Goal: Task Accomplishment & Management: Use online tool/utility

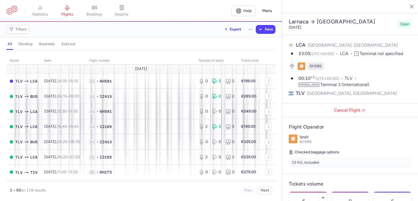
select select "hours"
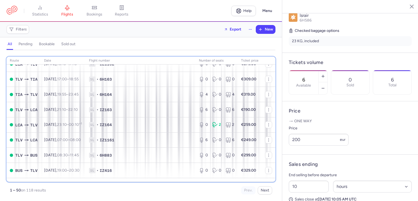
scroll to position [158, 0]
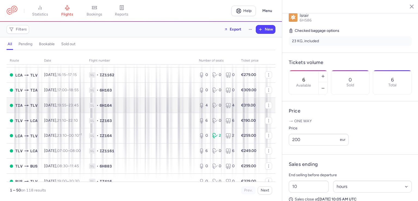
click at [73, 182] on div "1 – 50 on 118 results Prev. Next" at bounding box center [141, 188] width 269 height 13
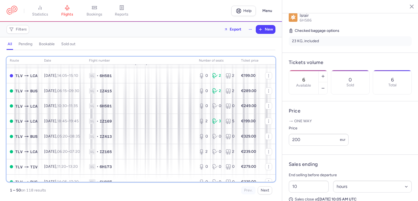
scroll to position [0, 0]
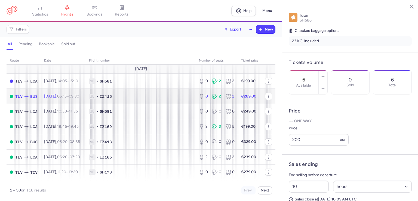
click at [165, 96] on span "1L • IZ415" at bounding box center [140, 96] width 103 height 5
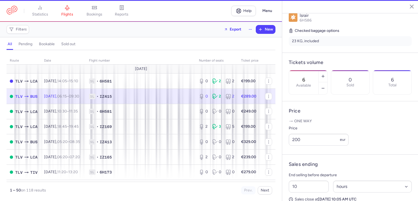
type input "0"
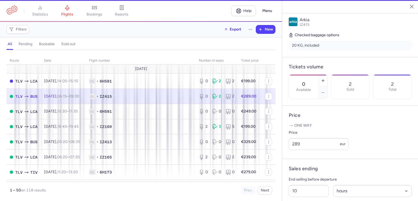
scroll to position [126, 0]
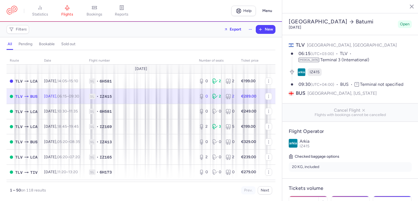
select select "hours"
click at [268, 95] on circle "button" at bounding box center [268, 95] width 0 height 0
click at [284, 111] on span "Export flight" at bounding box center [301, 111] width 54 height 5
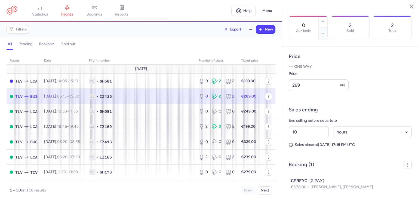
scroll to position [194, 0]
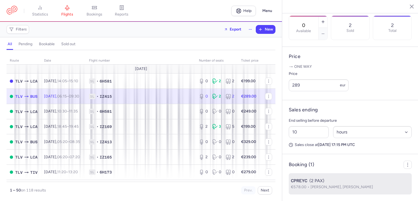
click at [352, 187] on span "[PERSON_NAME], [PERSON_NAME]" at bounding box center [341, 186] width 63 height 5
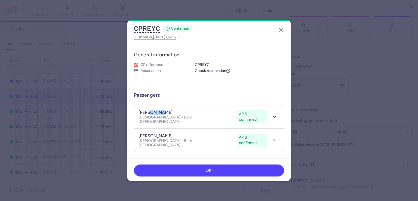
drag, startPoint x: 150, startPoint y: 112, endPoint x: 173, endPoint y: 112, distance: 23.1
click at [173, 112] on div "[PERSON_NAME] APIS confirmed" at bounding box center [186, 113] width 96 height 6
copy h4 "ZIDAN"
click at [328, 166] on dialog "CPREYC CONFIRMED TLV to BUS , [DATE] 06:15 General information CP reference CPR…" at bounding box center [209, 100] width 400 height 160
drag, startPoint x: 149, startPoint y: 110, endPoint x: 131, endPoint y: 108, distance: 17.8
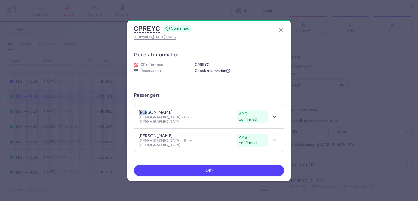
click at [131, 108] on article "Passengers [PERSON_NAME] APIS confirmed [DEMOGRAPHIC_DATA] • Born [DEMOGRAPHIC_…" at bounding box center [208, 120] width 163 height 75
copy h4 "roda"
click at [356, 41] on dialog "CPREYC CONFIRMED TLV to BUS , [DATE] 06:15 General information CP reference CPR…" at bounding box center [209, 100] width 400 height 160
drag, startPoint x: 151, startPoint y: 130, endPoint x: 129, endPoint y: 128, distance: 21.9
click at [129, 128] on article "Passengers [PERSON_NAME] APIS confirmed [DEMOGRAPHIC_DATA] • Born [DEMOGRAPHIC_…" at bounding box center [208, 120] width 163 height 75
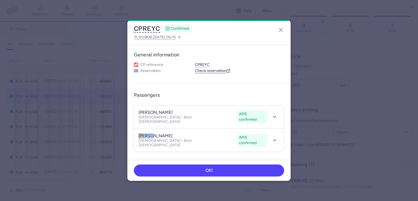
copy h4 "amani"
click at [373, 60] on dialog "CPREYC CONFIRMED TLV to BUS , [DATE] 06:15 General information CP reference CPR…" at bounding box center [209, 100] width 400 height 160
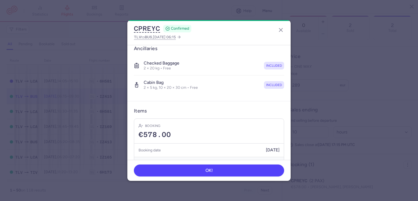
scroll to position [125, 0]
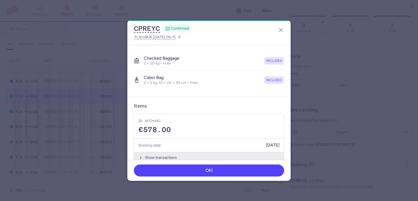
click at [216, 152] on button "Show transactions" at bounding box center [209, 157] width 150 height 11
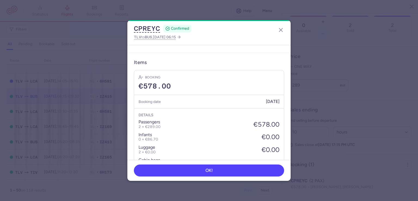
scroll to position [190, 0]
